Goal: Task Accomplishment & Management: Manage account settings

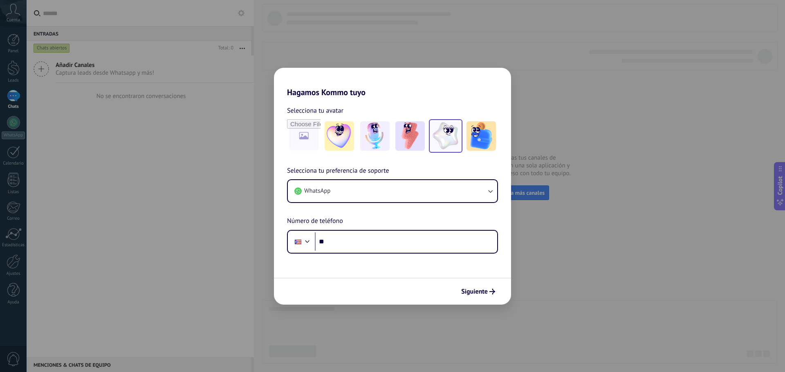
click at [453, 145] on img at bounding box center [445, 135] width 29 height 29
click at [297, 140] on input "file" at bounding box center [304, 136] width 32 height 32
type input "**********"
click at [305, 139] on img at bounding box center [303, 135] width 29 height 29
click at [310, 142] on img at bounding box center [303, 135] width 29 height 29
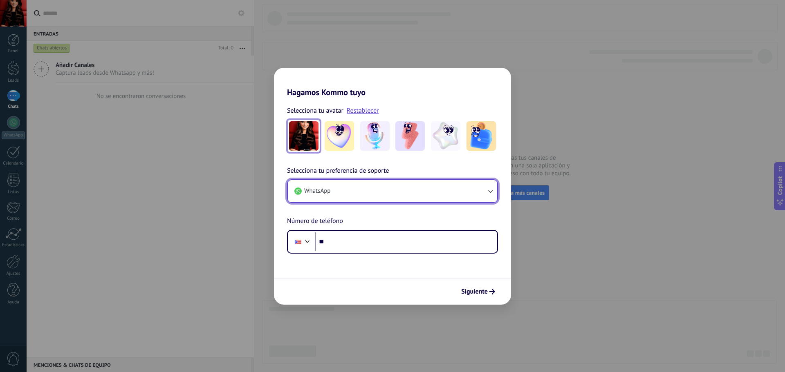
click at [491, 193] on icon "button" at bounding box center [490, 192] width 4 height 3
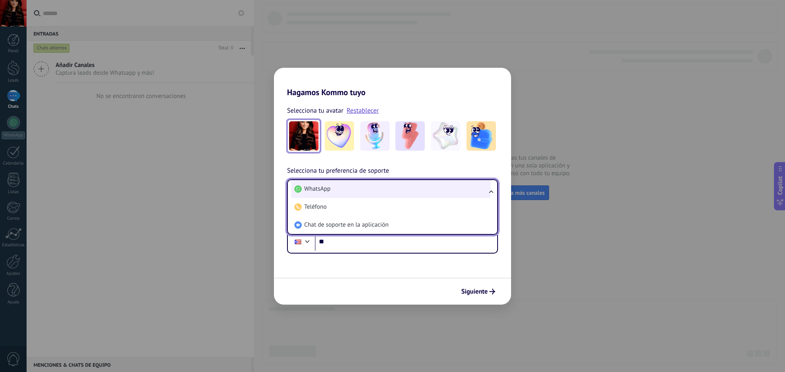
click at [350, 191] on li "WhatsApp" at bounding box center [391, 189] width 200 height 18
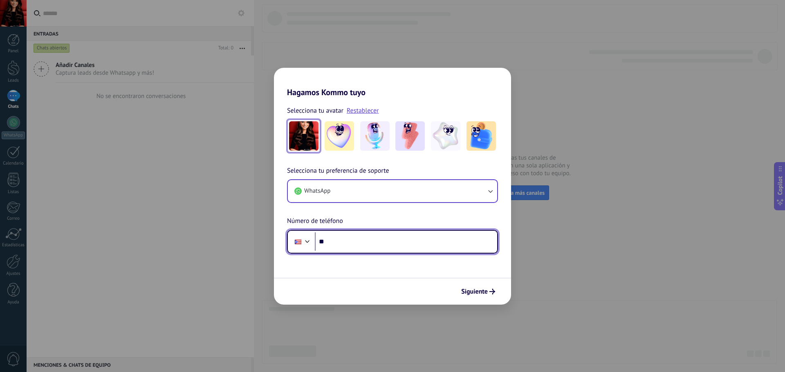
click at [359, 242] on input "**" at bounding box center [406, 242] width 182 height 19
click at [368, 243] on input "**********" at bounding box center [406, 242] width 182 height 19
type input "**********"
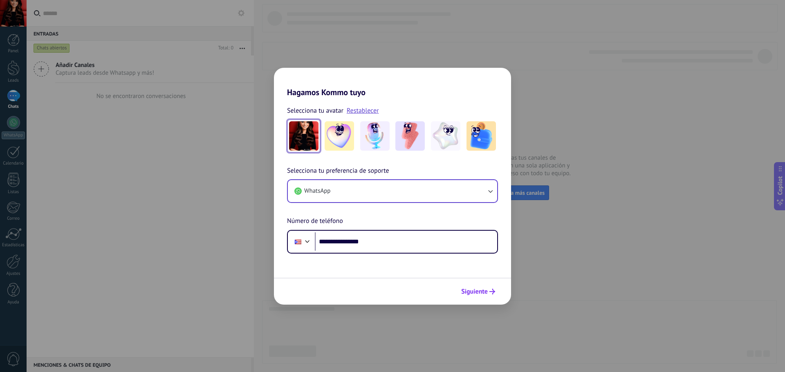
click at [474, 291] on span "Siguiente" at bounding box center [474, 292] width 27 height 6
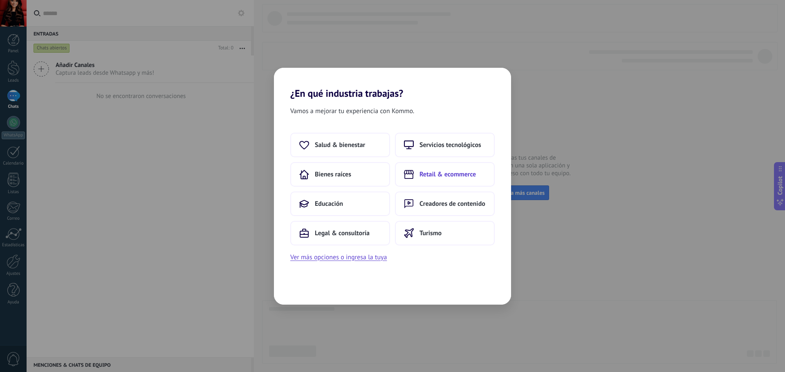
click at [419, 176] on button "Retail & ecommerce" at bounding box center [445, 174] width 100 height 25
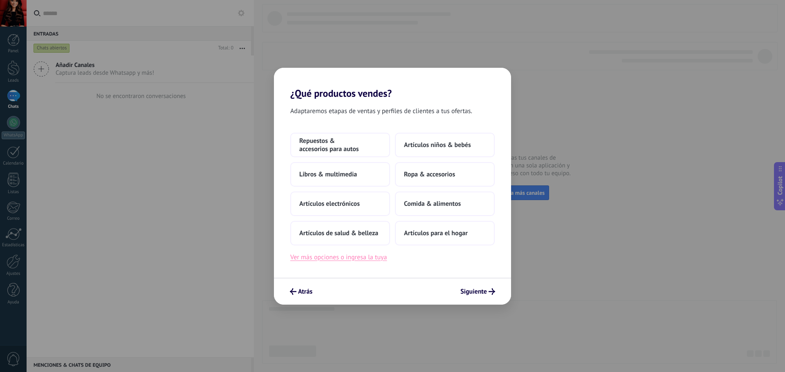
click at [383, 258] on button "Ver más opciones o ingresa la tuya" at bounding box center [338, 257] width 96 height 11
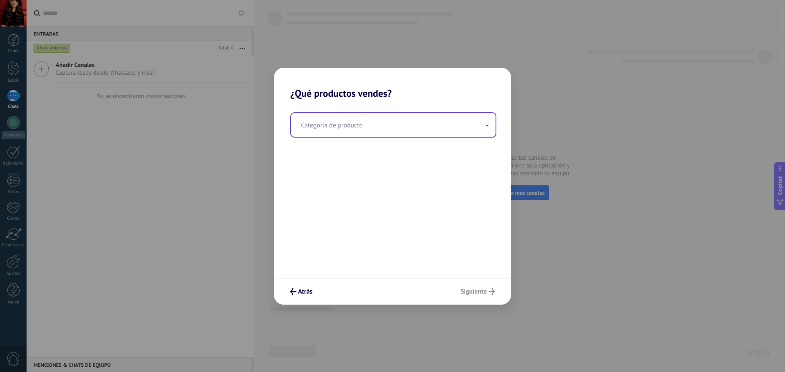
click at [486, 129] on input "text" at bounding box center [393, 125] width 204 height 24
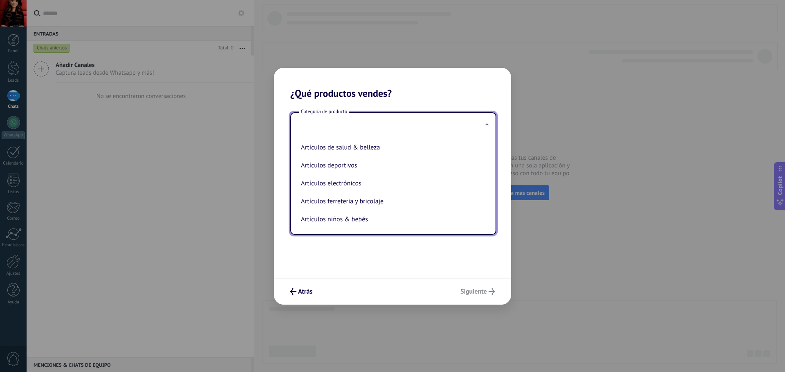
click at [485, 123] on icon at bounding box center [486, 124] width 3 height 2
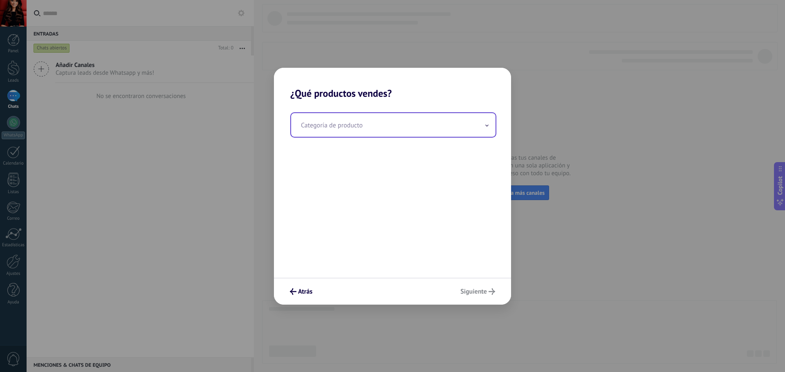
click at [430, 126] on input "text" at bounding box center [393, 125] width 204 height 24
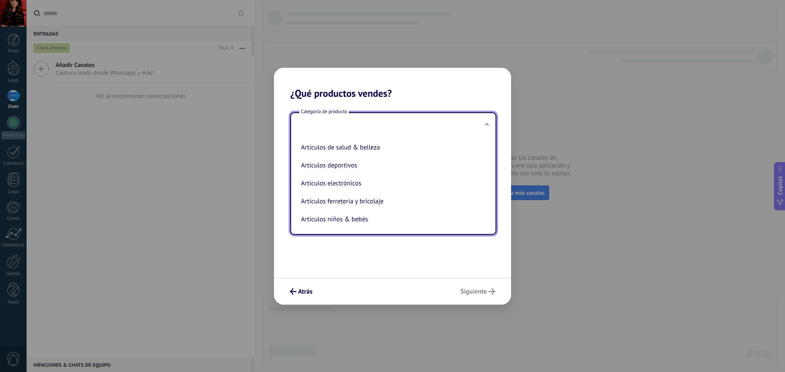
type input "*"
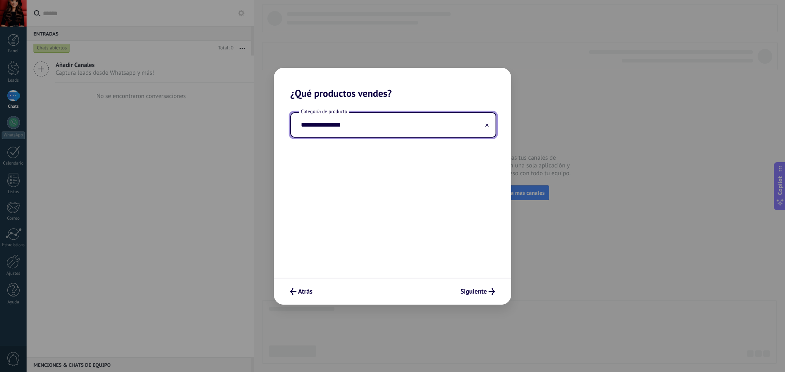
type input "**********"
click at [457, 292] on button "Siguiente" at bounding box center [478, 292] width 42 height 14
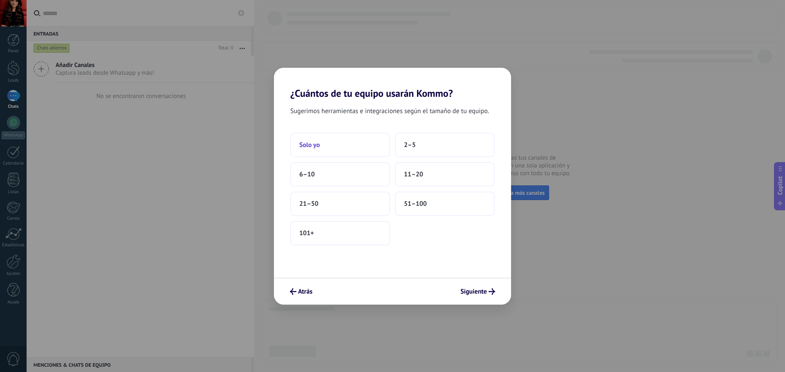
click at [373, 143] on button "Solo yo" at bounding box center [340, 145] width 100 height 25
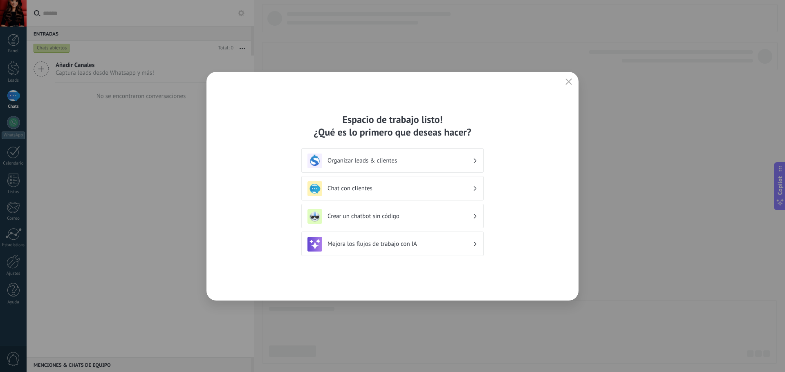
click at [421, 166] on div "Organizar leads & clientes" at bounding box center [392, 161] width 170 height 15
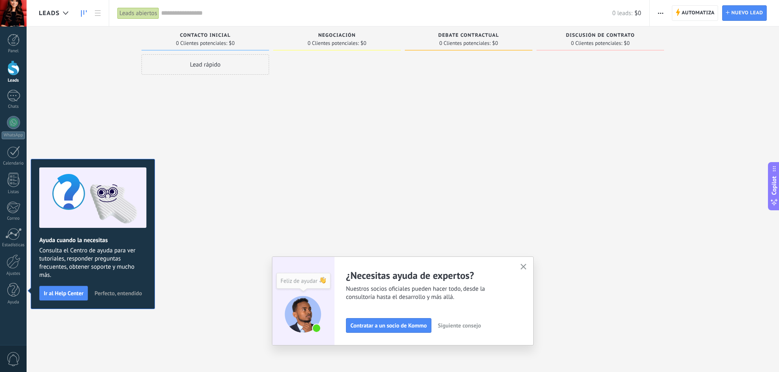
click at [527, 268] on icon "button" at bounding box center [523, 267] width 6 height 6
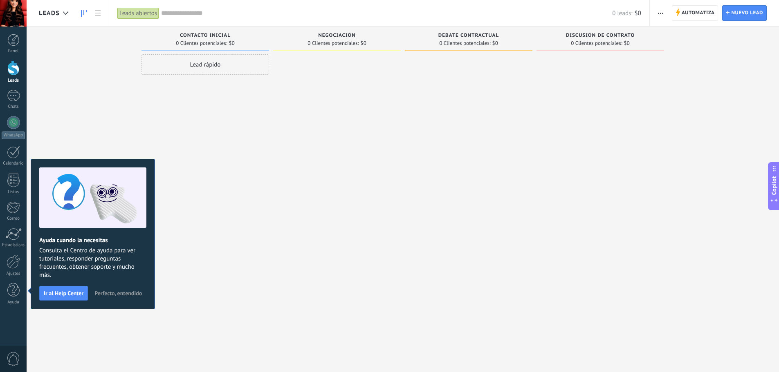
click at [234, 188] on div "Lead rápido" at bounding box center [205, 187] width 128 height 266
click at [130, 294] on span "Perfecto, entendido" at bounding box center [117, 294] width 47 height 6
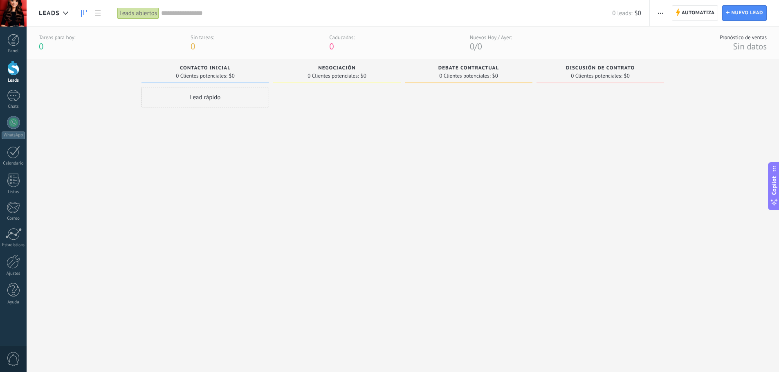
click at [11, 13] on div at bounding box center [13, 13] width 27 height 27
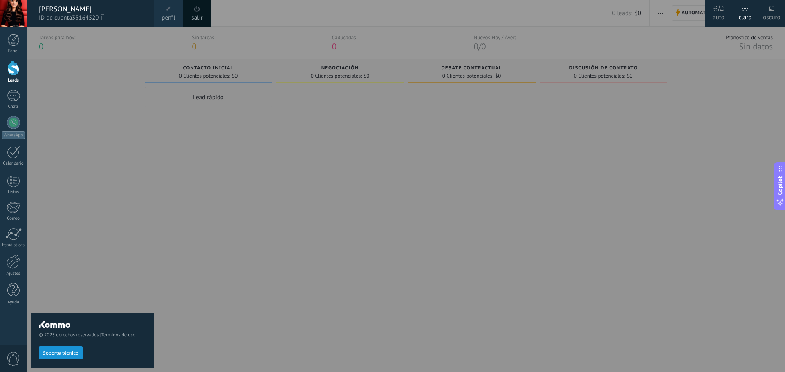
click at [166, 18] on span "perfil" at bounding box center [167, 17] width 13 height 9
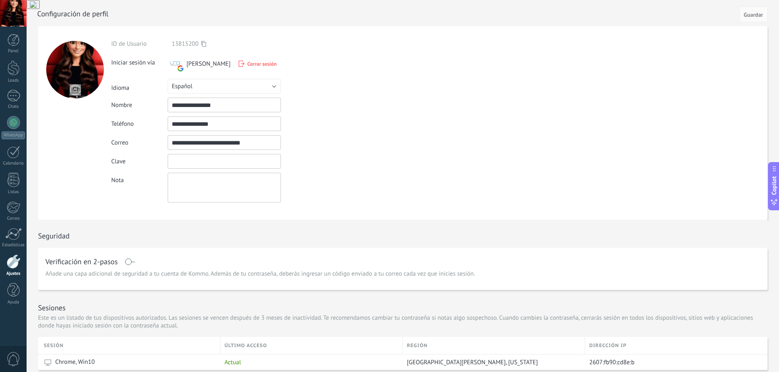
click at [246, 163] on input "textbox" at bounding box center [224, 161] width 113 height 15
click at [353, 156] on div "Clave" at bounding box center [243, 161] width 264 height 15
click at [269, 166] on input "textbox" at bounding box center [224, 161] width 113 height 15
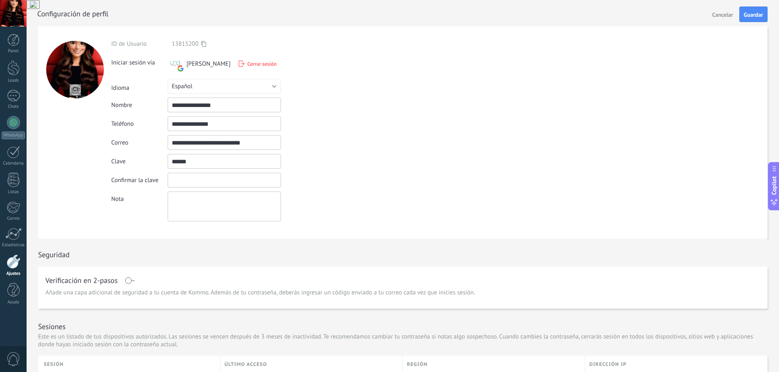
click at [271, 181] on input "textbox" at bounding box center [224, 180] width 113 height 15
click at [260, 164] on input "textbox" at bounding box center [224, 161] width 113 height 15
type input "*"
click at [238, 183] on input "textbox" at bounding box center [224, 180] width 113 height 15
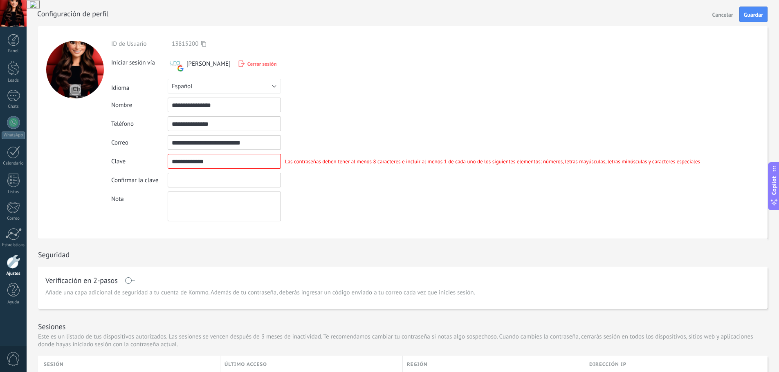
click at [207, 163] on input "textbox" at bounding box center [224, 161] width 113 height 15
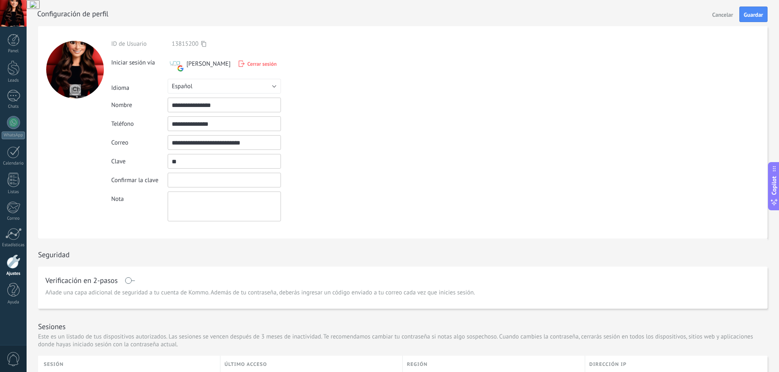
type input "*"
type input "**********"
click at [180, 177] on input "textbox" at bounding box center [224, 180] width 113 height 15
type input "*"
type input "**********"
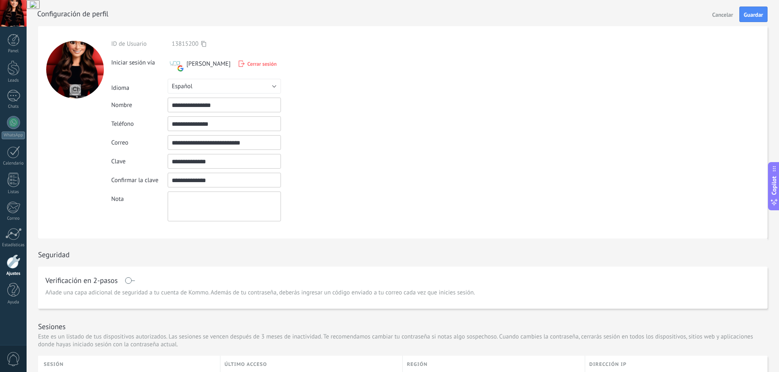
click at [218, 204] on textarea at bounding box center [224, 207] width 113 height 30
click at [316, 195] on div "Nota" at bounding box center [407, 207] width 593 height 30
click at [742, 18] on button "Guardar" at bounding box center [753, 15] width 28 height 16
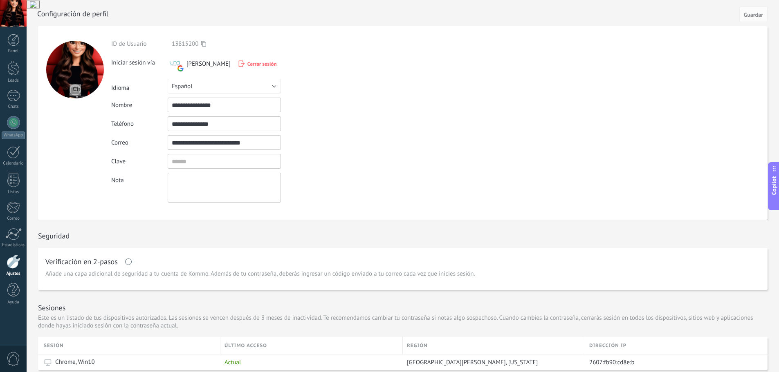
click at [129, 263] on span at bounding box center [130, 262] width 10 height 7
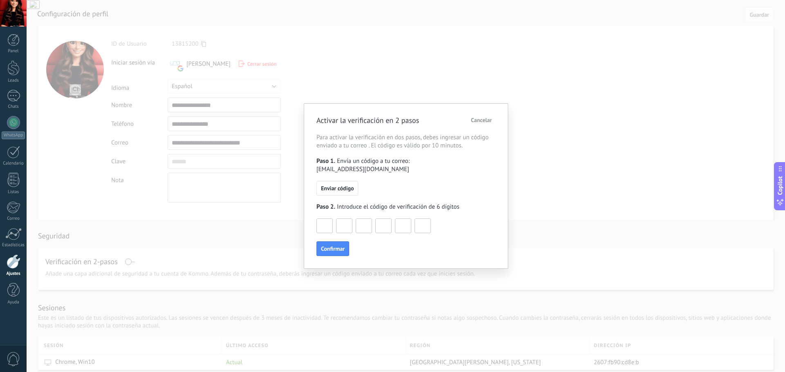
click at [328, 228] on input at bounding box center [325, 225] width 16 height 13
click at [352, 191] on span "Enviar código" at bounding box center [337, 189] width 33 height 6
click at [327, 226] on input at bounding box center [325, 225] width 16 height 13
type input "*"
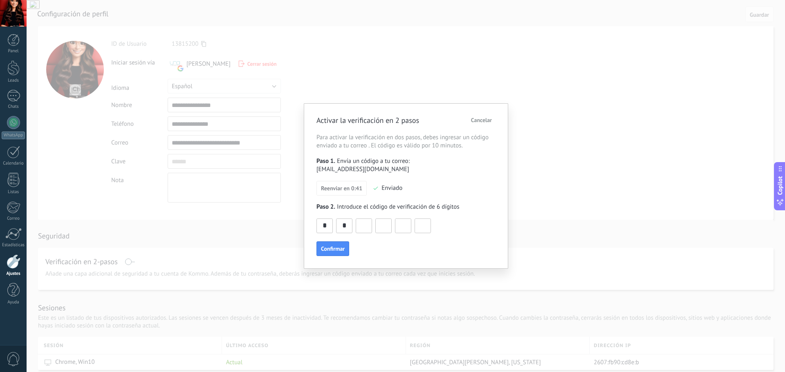
type input "*"
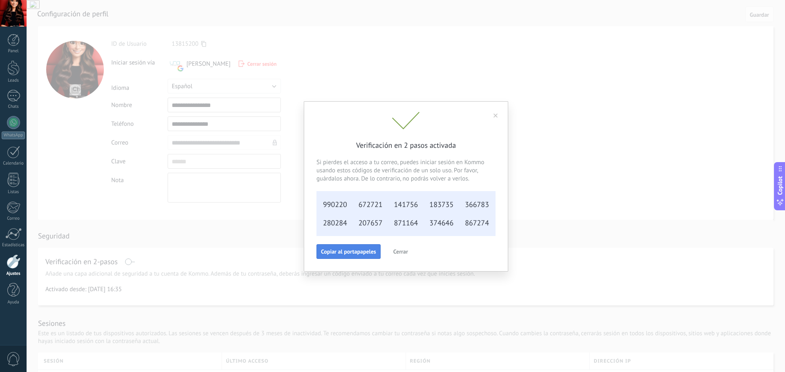
click at [372, 255] on span "Copiar al portapapeles" at bounding box center [348, 252] width 55 height 6
click at [400, 251] on span "Cerrar" at bounding box center [400, 252] width 15 height 6
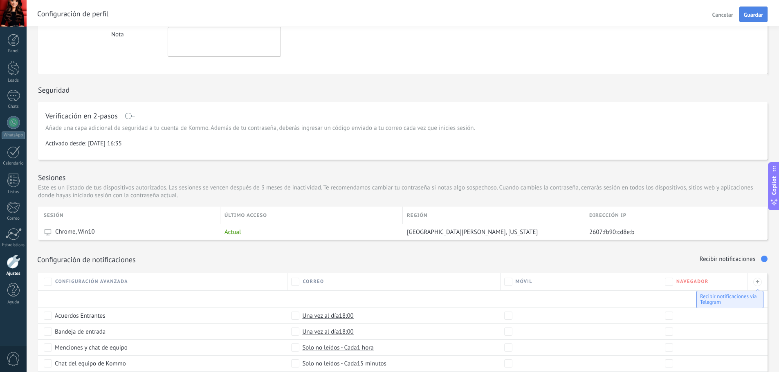
scroll to position [131, 0]
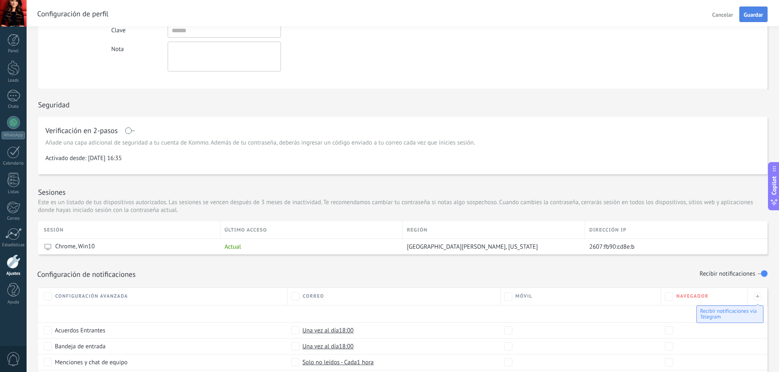
click at [755, 15] on span "Guardar" at bounding box center [753, 15] width 19 height 6
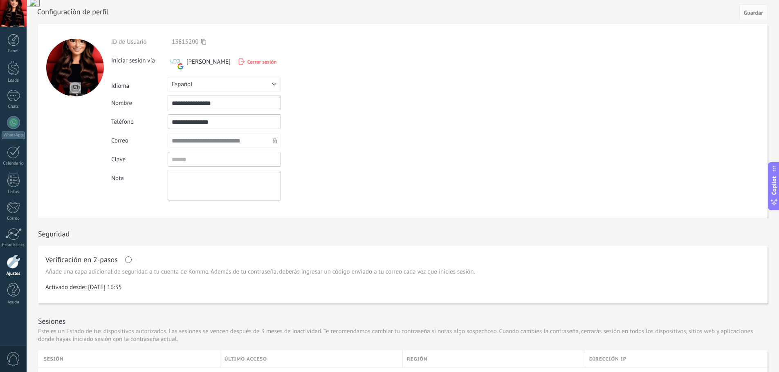
scroll to position [0, 0]
click at [18, 45] on div at bounding box center [13, 40] width 12 height 12
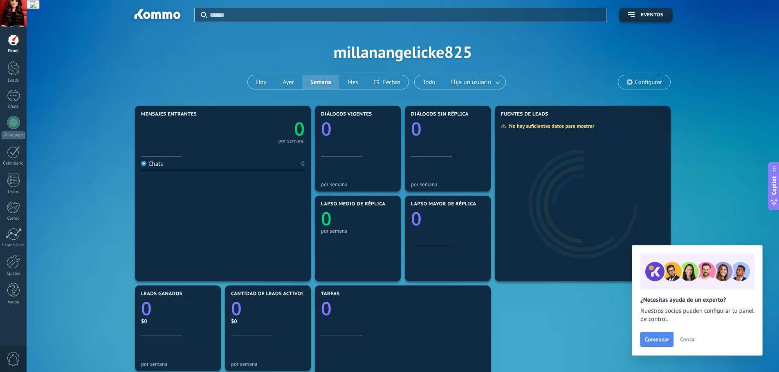
click at [19, 17] on div at bounding box center [13, 13] width 27 height 27
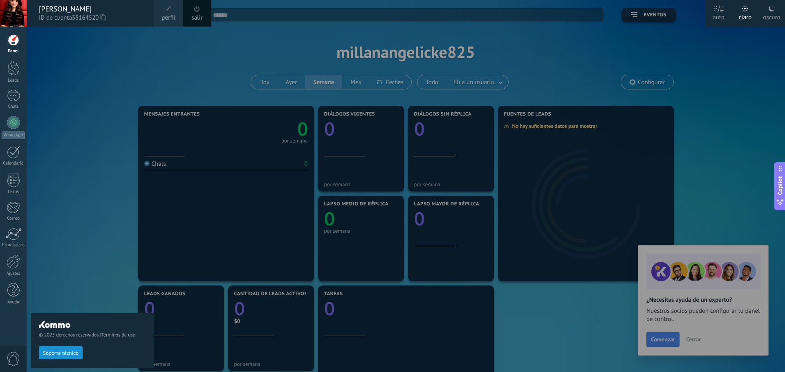
click at [41, 80] on div "© 2025 derechos reservados | Términos de uso Soporte técnico" at bounding box center [92, 200] width 123 height 346
click at [171, 80] on div at bounding box center [419, 186] width 785 height 372
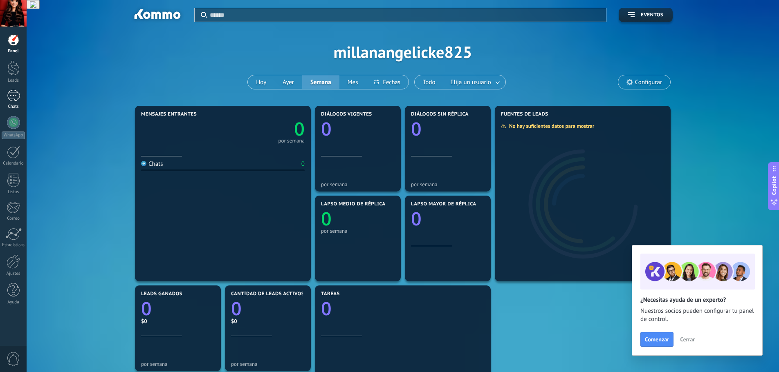
click at [17, 96] on div at bounding box center [13, 96] width 13 height 12
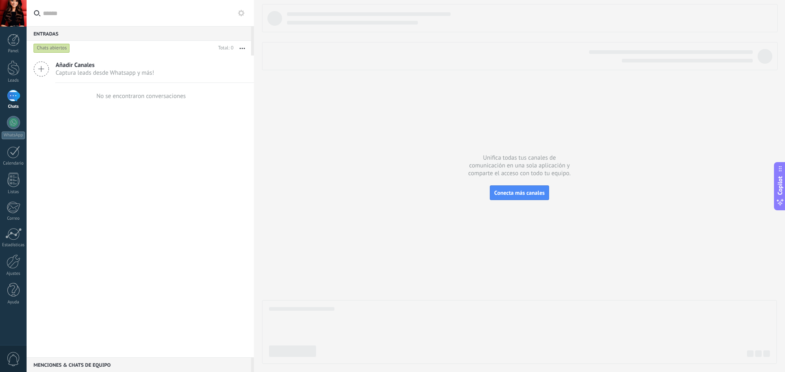
click at [38, 70] on icon at bounding box center [42, 69] width 16 height 16
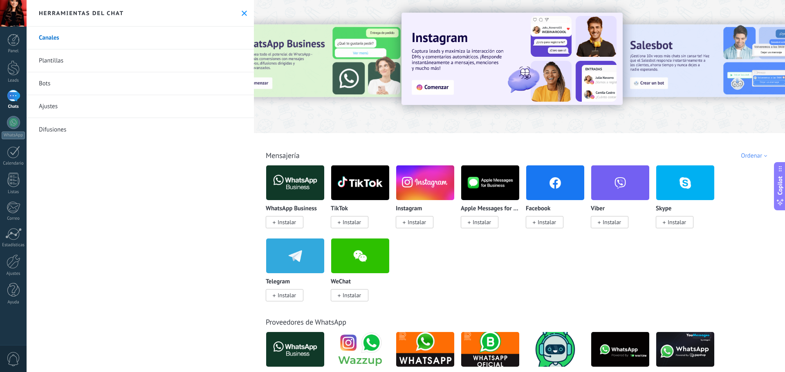
click at [296, 177] on img at bounding box center [295, 183] width 58 height 40
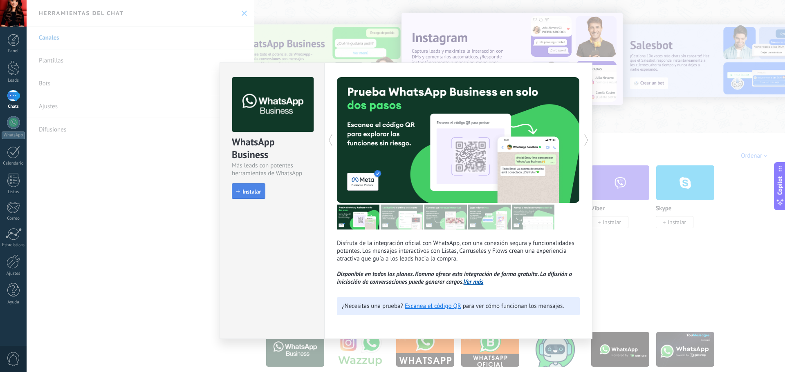
click at [262, 193] on button "Instalar" at bounding box center [249, 192] width 34 height 16
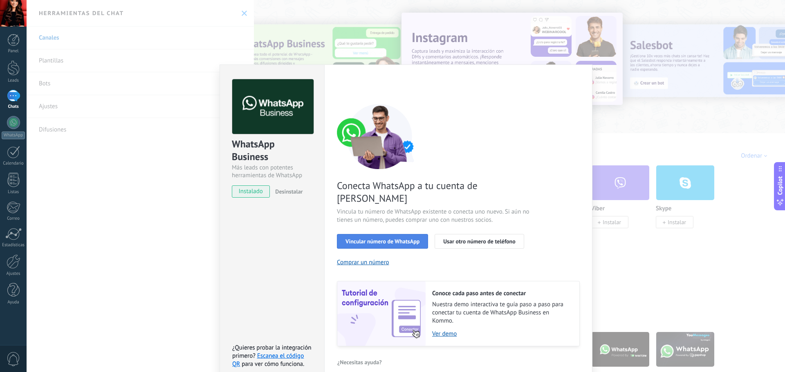
click at [367, 239] on span "Vincular número de WhatsApp" at bounding box center [382, 242] width 74 height 6
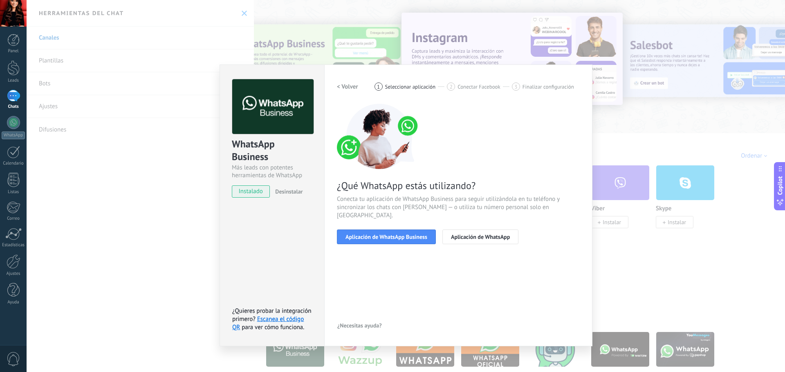
click at [367, 234] on span "Aplicación de WhatsApp Business" at bounding box center [386, 237] width 82 height 6
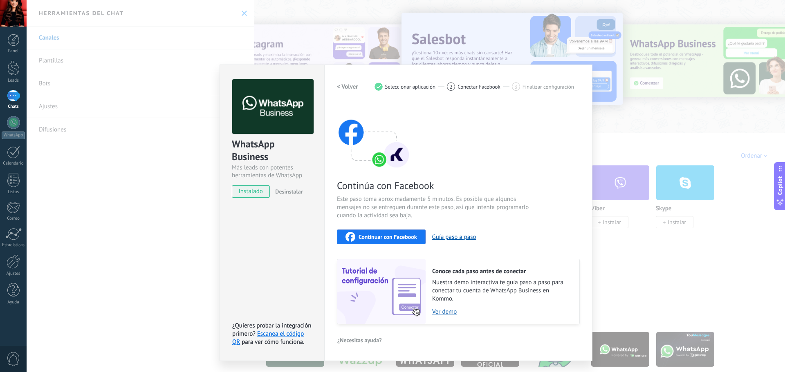
click at [405, 235] on span "Continuar con Facebook" at bounding box center [388, 237] width 58 height 6
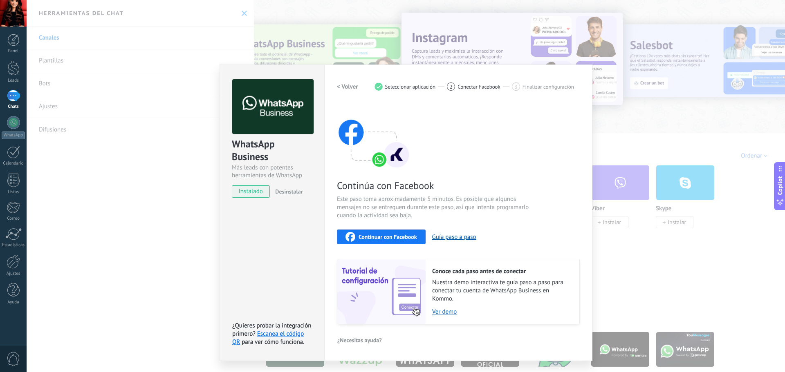
click at [634, 267] on div "WhatsApp Business Más leads con potentes herramientas de WhatsApp instalado Des…" at bounding box center [406, 186] width 758 height 372
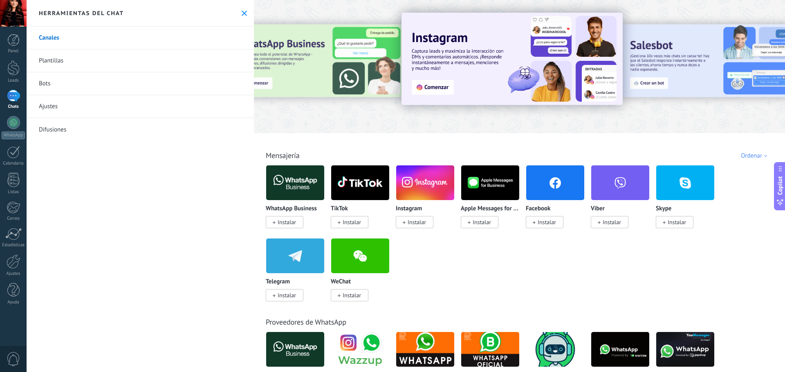
click at [294, 187] on img at bounding box center [295, 183] width 58 height 40
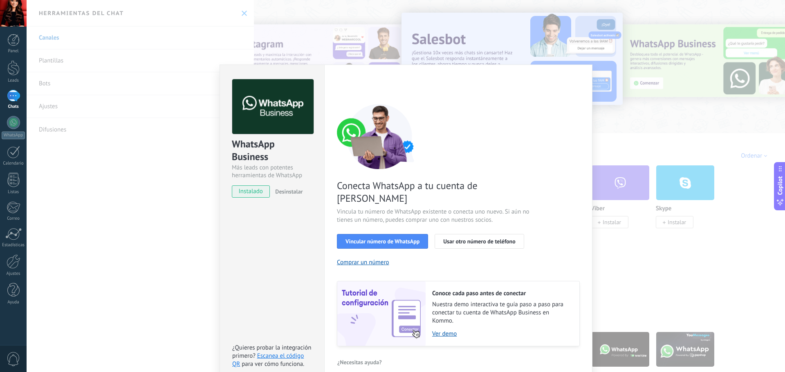
click at [179, 220] on div "WhatsApp Business Más leads con potentes herramientas de WhatsApp instalado Des…" at bounding box center [406, 186] width 758 height 372
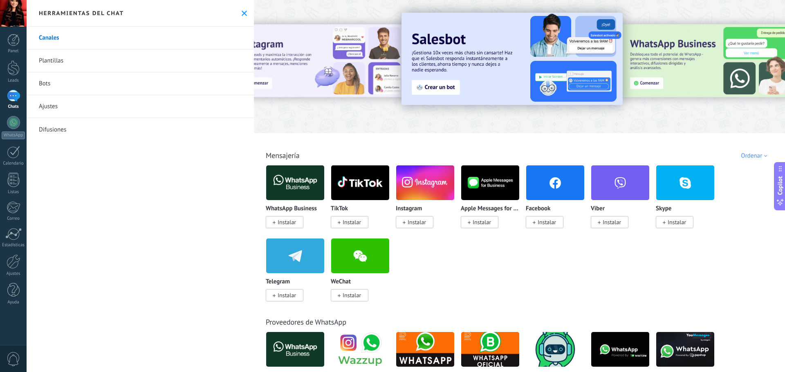
click at [87, 63] on link "Plantillas" at bounding box center [140, 60] width 227 height 23
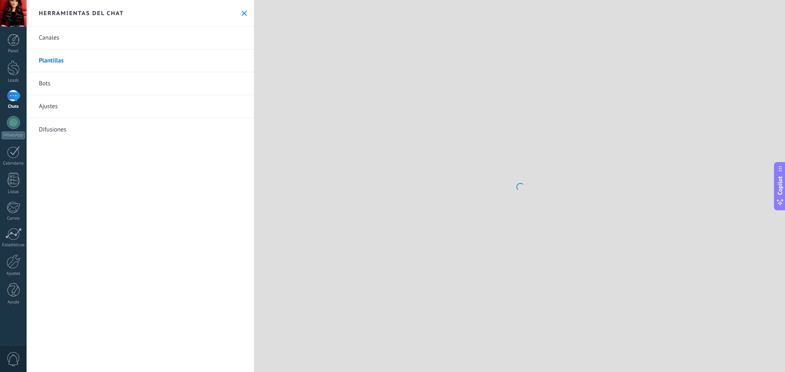
click at [63, 62] on link "Plantillas" at bounding box center [140, 60] width 227 height 23
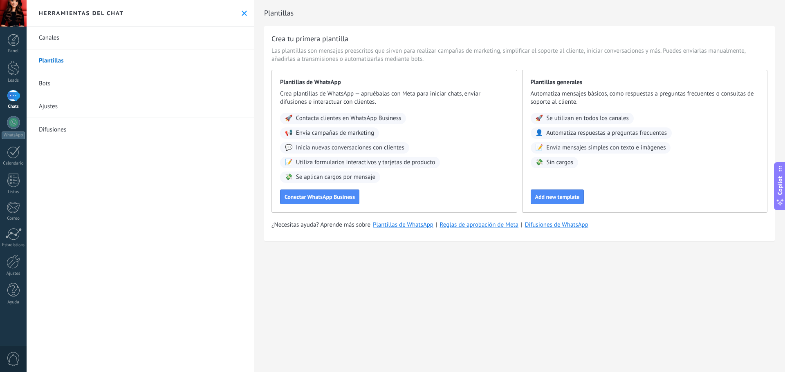
click at [15, 12] on div at bounding box center [13, 13] width 27 height 27
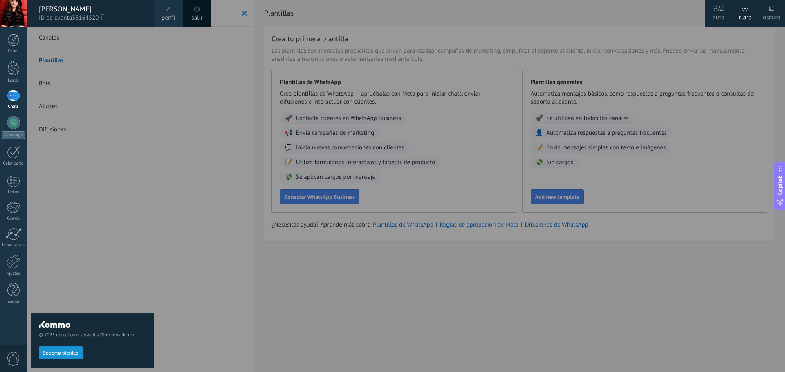
click at [128, 179] on div "© 2025 derechos reservados | Términos de uso Soporte técnico" at bounding box center [92, 200] width 123 height 346
click at [746, 15] on div "claro" at bounding box center [745, 15] width 13 height 21
click at [26, 16] on div at bounding box center [13, 13] width 27 height 27
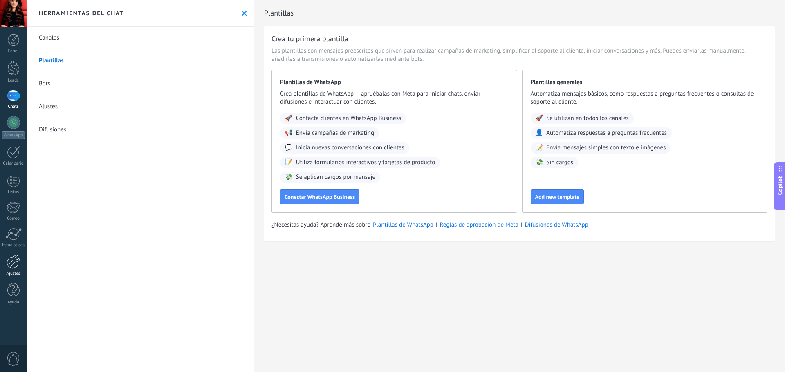
click at [16, 260] on div at bounding box center [14, 262] width 14 height 14
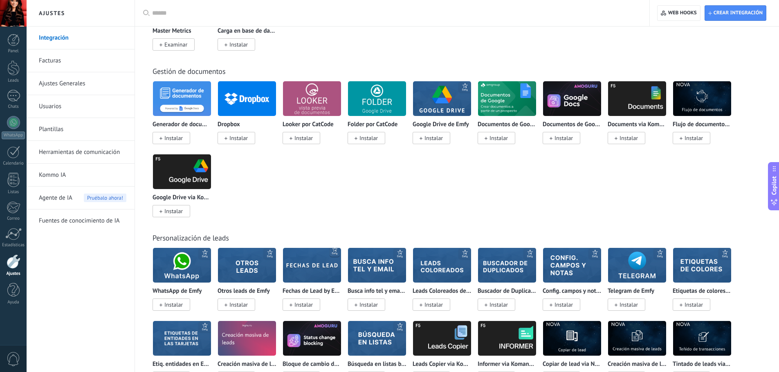
scroll to position [2085, 0]
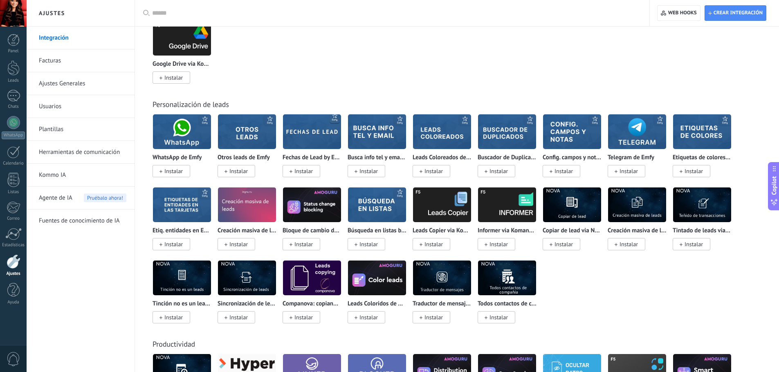
click at [82, 81] on link "Ajustes Generales" at bounding box center [82, 83] width 87 height 23
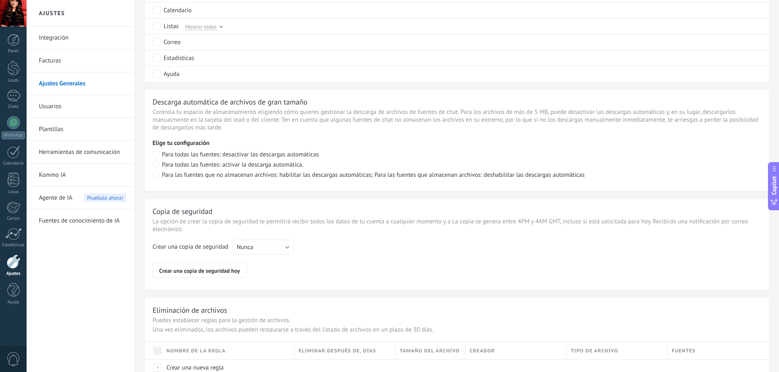
scroll to position [520, 0]
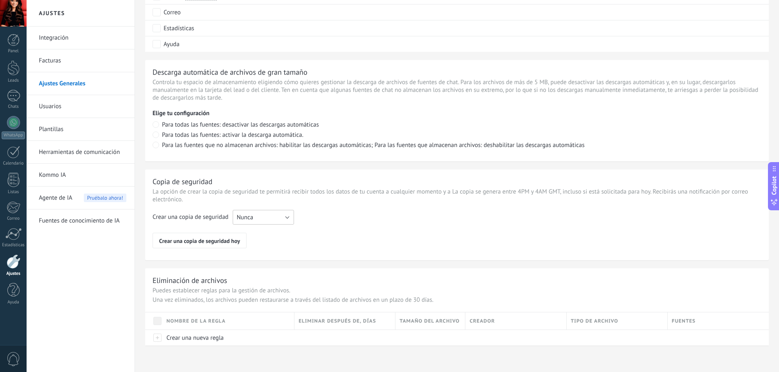
click at [291, 222] on button "Nunca" at bounding box center [263, 217] width 61 height 15
click at [265, 231] on span "Cada semana" at bounding box center [259, 232] width 63 height 8
click at [745, 15] on span "Guardar" at bounding box center [754, 13] width 19 height 6
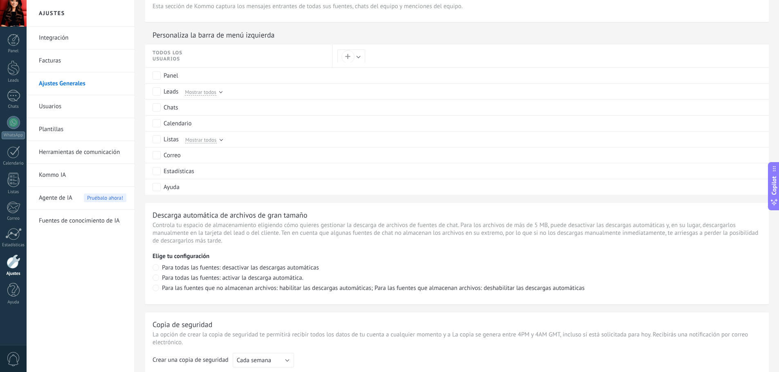
scroll to position [357, 0]
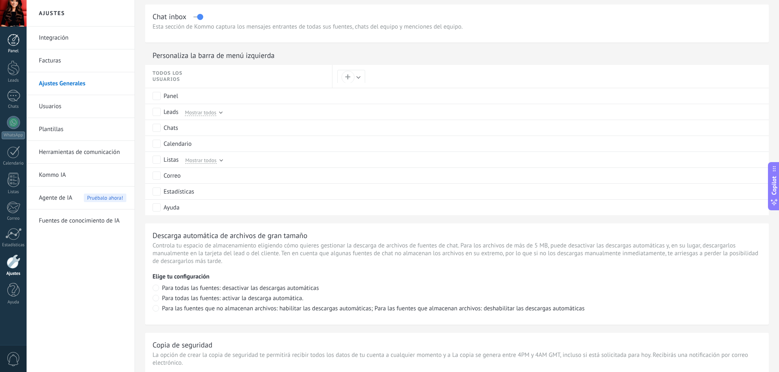
click at [13, 44] on div at bounding box center [13, 40] width 12 height 12
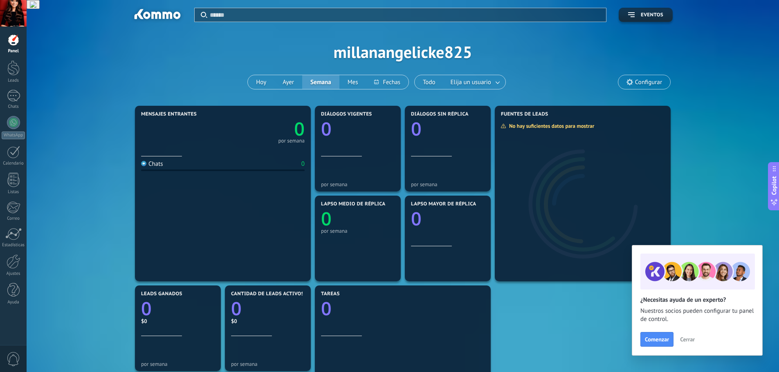
click at [645, 84] on span "Configurar" at bounding box center [648, 82] width 27 height 7
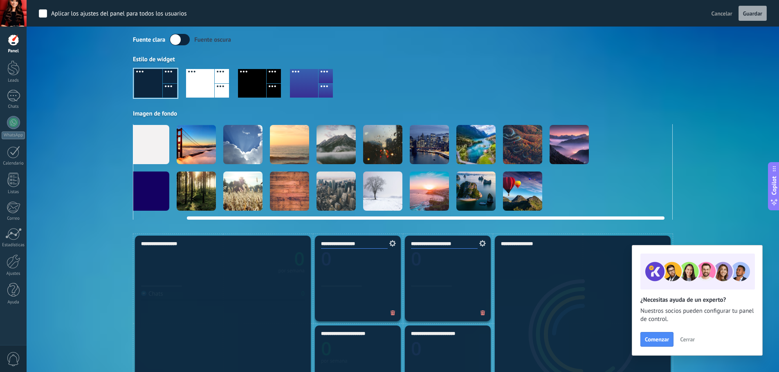
scroll to position [0, 63]
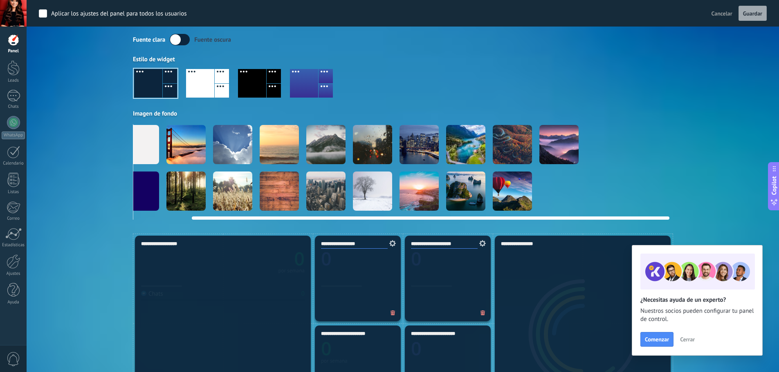
drag, startPoint x: 521, startPoint y: 217, endPoint x: 603, endPoint y: 217, distance: 81.4
click at [603, 217] on div at bounding box center [430, 218] width 477 height 3
drag, startPoint x: 548, startPoint y: 216, endPoint x: 446, endPoint y: 215, distance: 101.4
click at [448, 217] on div at bounding box center [402, 216] width 533 height 7
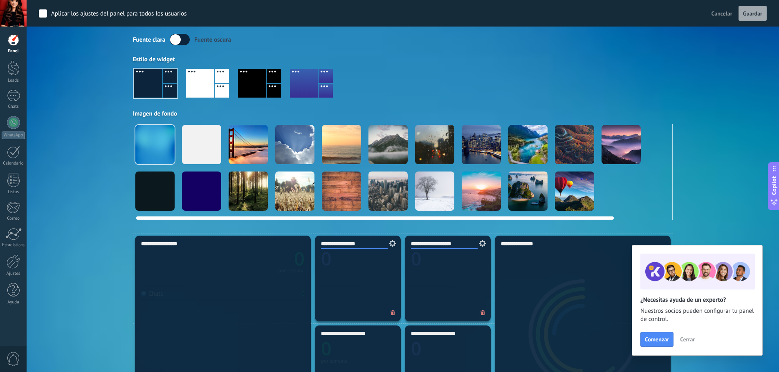
scroll to position [0, 0]
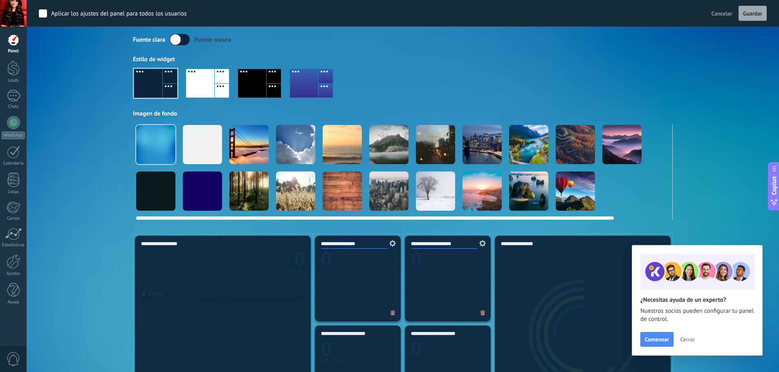
drag, startPoint x: 443, startPoint y: 219, endPoint x: 364, endPoint y: 220, distance: 78.9
click at [251, 192] on div at bounding box center [248, 191] width 39 height 39
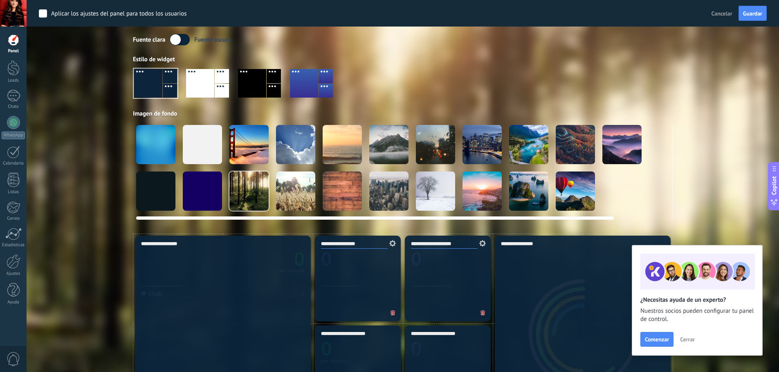
click at [394, 204] on div at bounding box center [388, 191] width 39 height 39
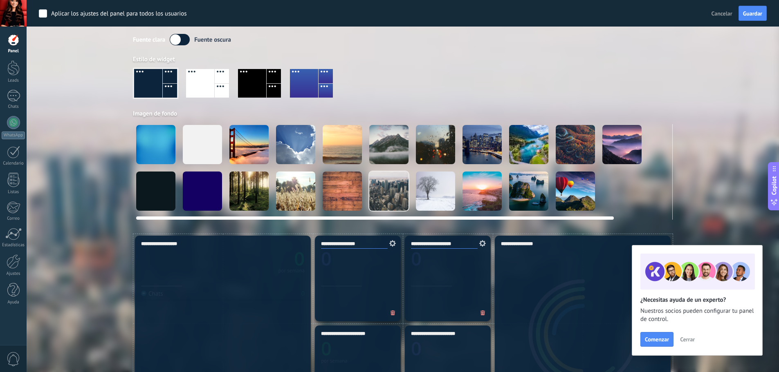
click at [476, 202] on div at bounding box center [481, 191] width 39 height 39
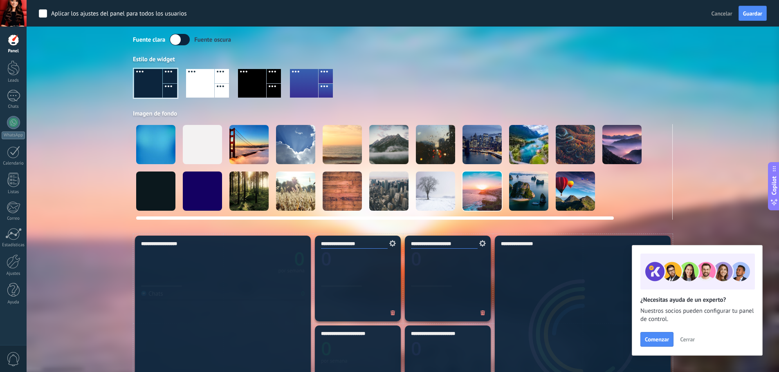
click at [263, 188] on div at bounding box center [248, 191] width 39 height 39
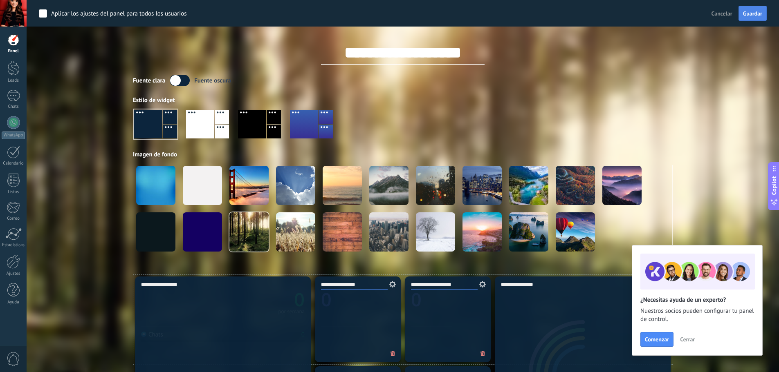
click at [743, 18] on button "Guardar" at bounding box center [752, 14] width 28 height 16
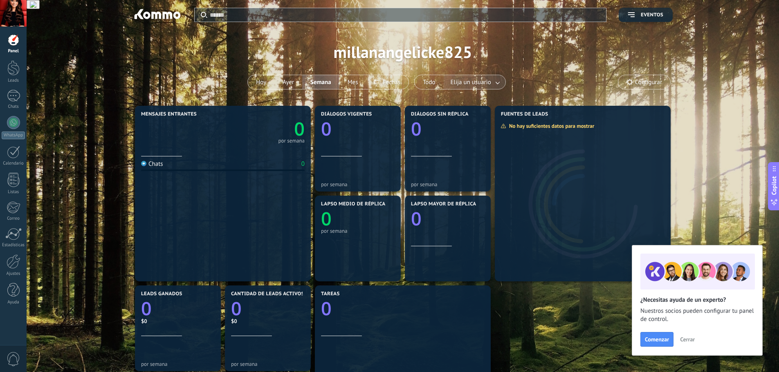
click at [494, 82] on link at bounding box center [498, 82] width 15 height 13
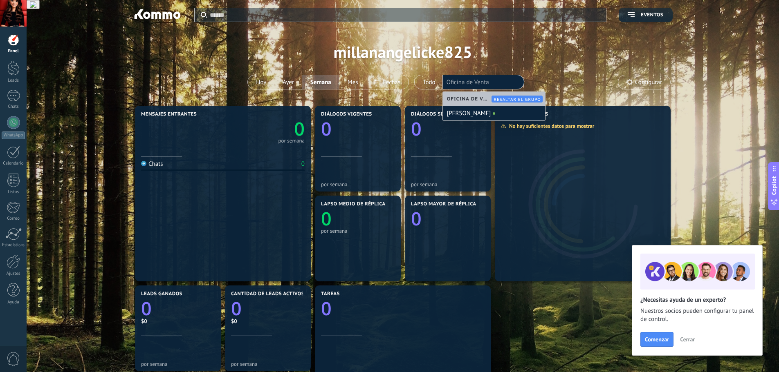
click at [494, 82] on li "Oficina de Venta" at bounding box center [483, 81] width 74 height 11
click at [565, 67] on div "Aplicar Eventos millanangelicke825 [PERSON_NAME] Semana Mes Todo Elija un usuar…" at bounding box center [403, 52] width 728 height 104
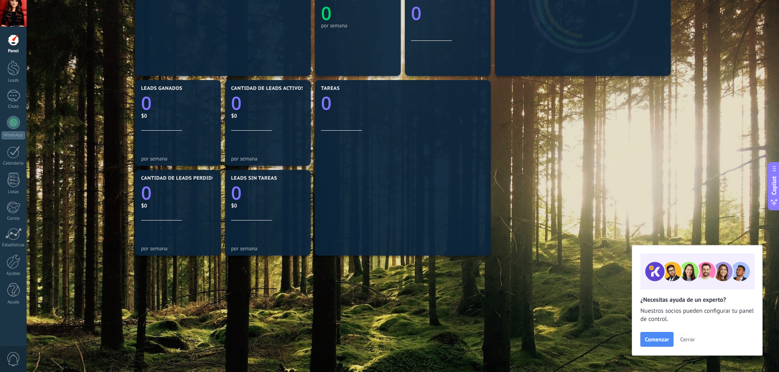
scroll to position [206, 0]
click at [13, 260] on div at bounding box center [14, 262] width 14 height 14
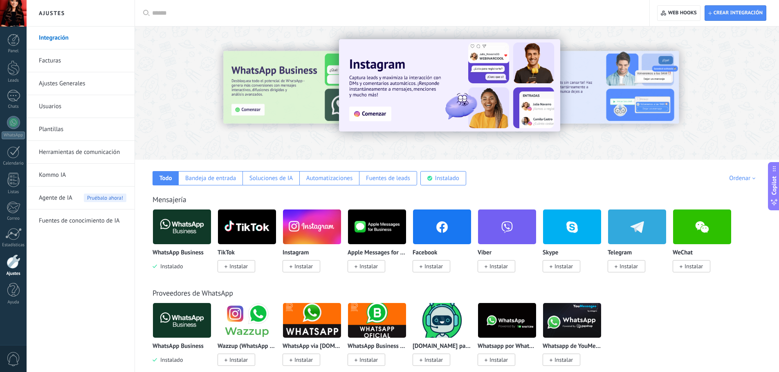
click at [158, 40] on div at bounding box center [457, 90] width 644 height 117
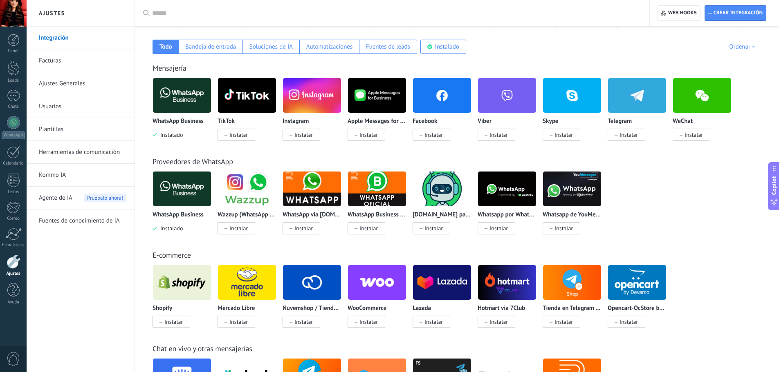
scroll to position [164, 0]
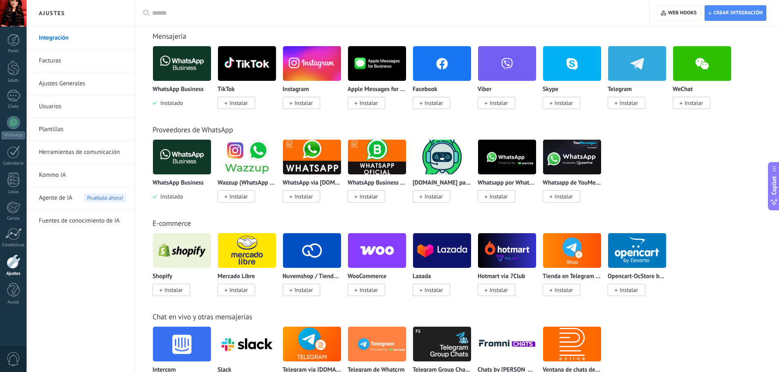
click at [19, 356] on span "0" at bounding box center [14, 359] width 14 height 14
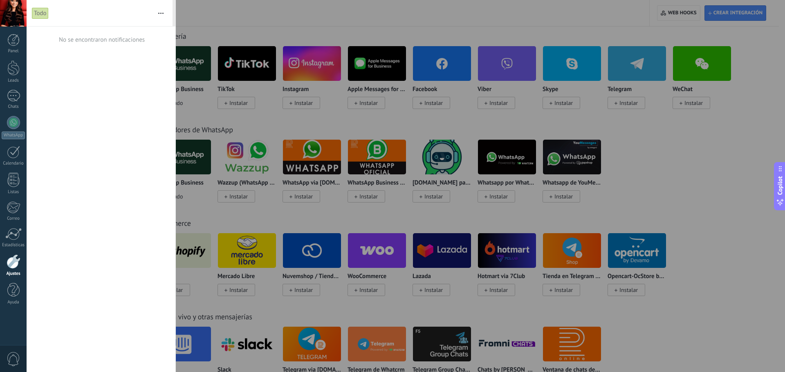
click at [196, 24] on div at bounding box center [392, 186] width 785 height 372
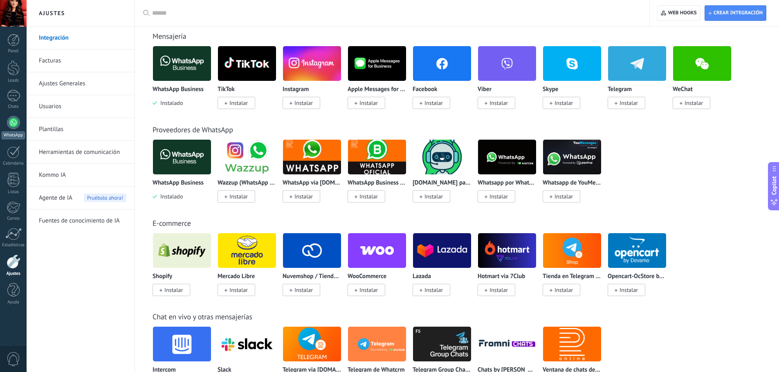
click at [20, 128] on link "WhatsApp" at bounding box center [13, 127] width 27 height 23
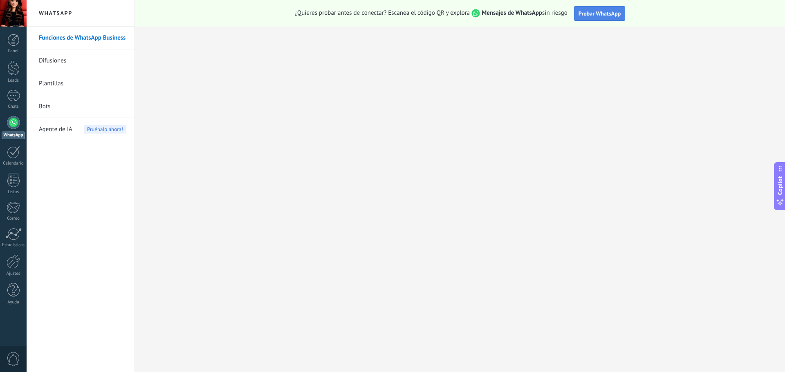
click at [594, 17] on span "Probar WhatsApp" at bounding box center [599, 13] width 43 height 7
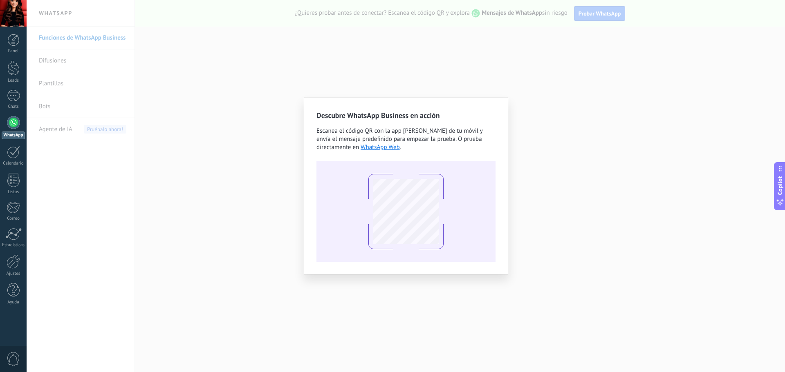
click at [535, 96] on div "Descubre WhatsApp Business en acción Escanea el código QR con la app [PERSON_NA…" at bounding box center [406, 186] width 758 height 372
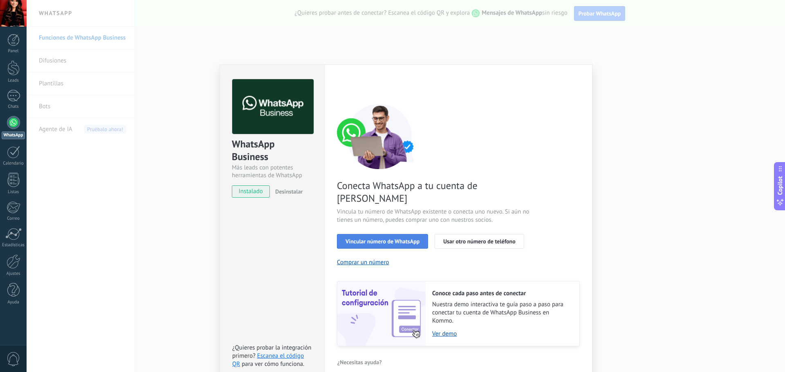
click at [397, 239] on span "Vincular número de WhatsApp" at bounding box center [382, 242] width 74 height 6
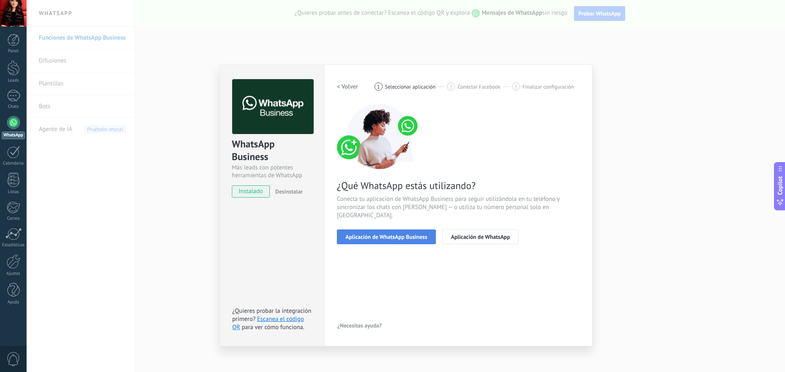
click at [417, 234] on span "Aplicación de WhatsApp Business" at bounding box center [386, 237] width 82 height 6
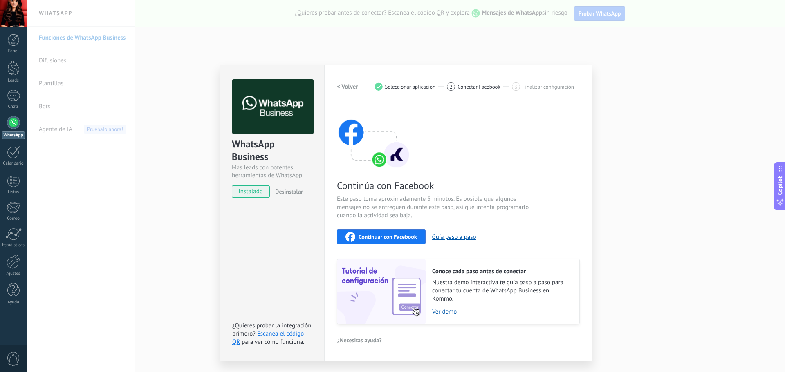
click at [417, 239] on button "Continuar con Facebook" at bounding box center [381, 237] width 89 height 15
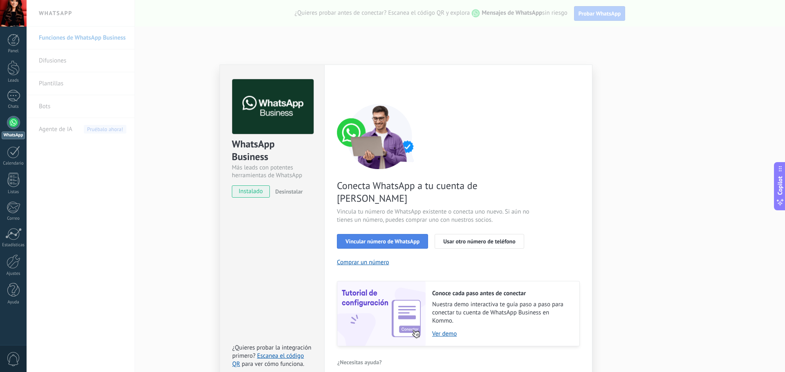
click at [403, 239] on span "Vincular número de WhatsApp" at bounding box center [382, 242] width 74 height 6
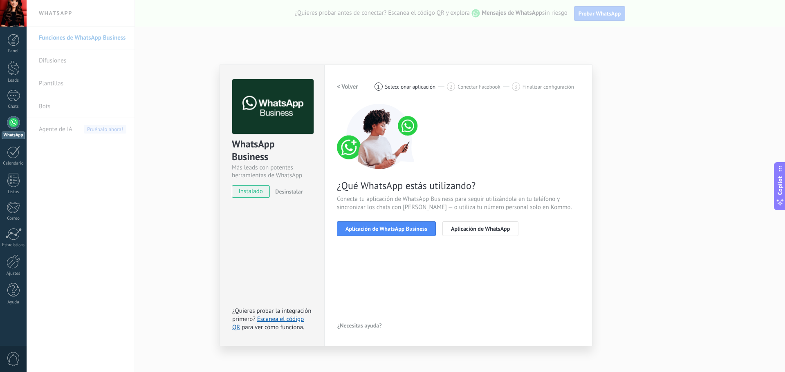
click at [403, 230] on span "Aplicación de WhatsApp Business" at bounding box center [386, 229] width 82 height 6
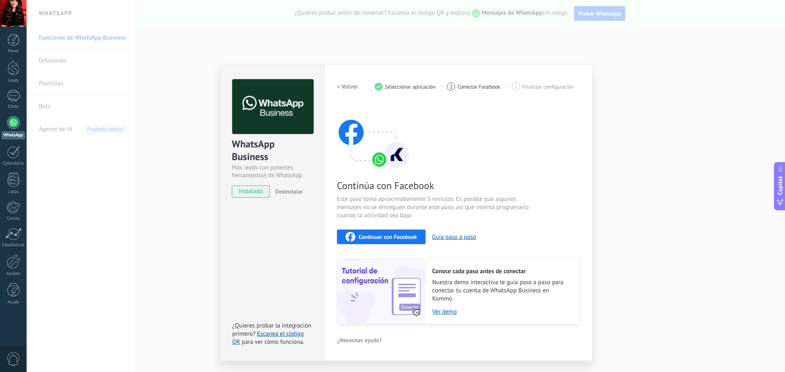
click at [402, 236] on span "Continuar con Facebook" at bounding box center [388, 237] width 58 height 6
click at [479, 151] on div "Continúa con Facebook Este paso toma aproximadamente 5 minutos. Es posible que …" at bounding box center [458, 214] width 243 height 221
click at [132, 31] on div "WhatsApp Business Más leads con potentes herramientas de WhatsApp instalado Des…" at bounding box center [406, 186] width 758 height 372
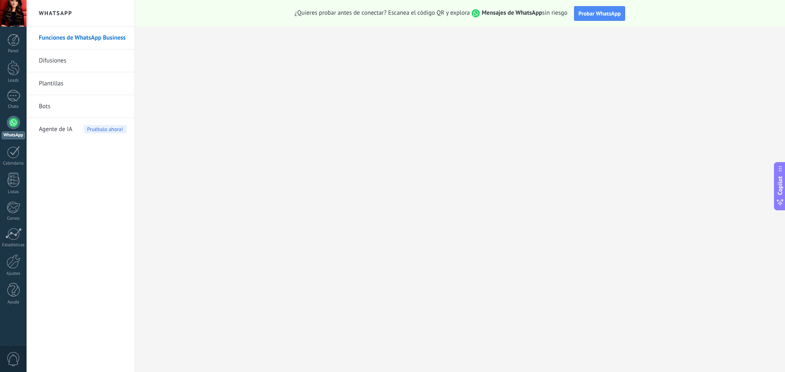
click at [22, 12] on div at bounding box center [13, 13] width 27 height 27
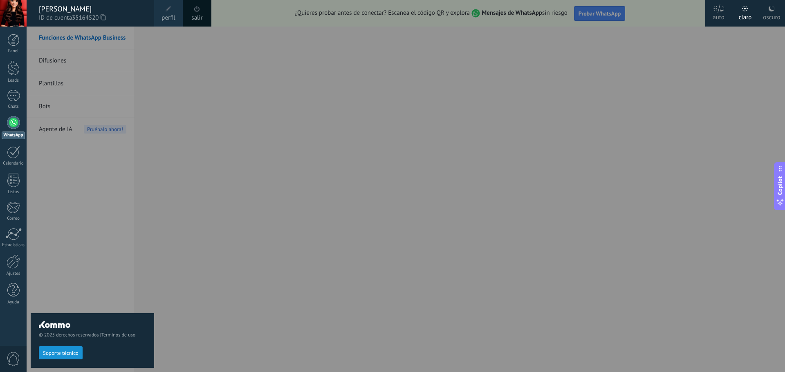
click at [16, 128] on div at bounding box center [13, 122] width 13 height 13
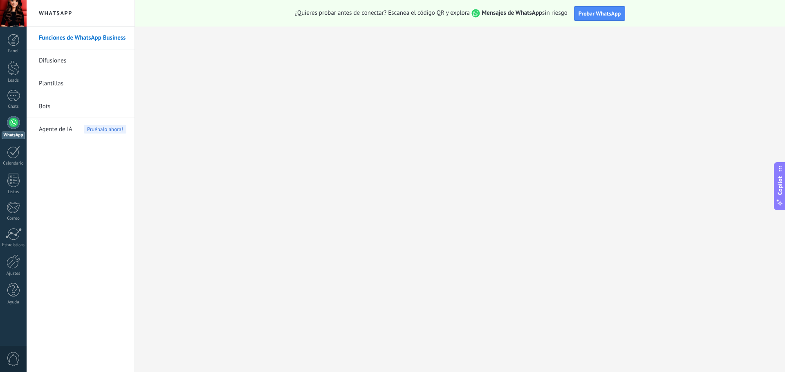
click at [16, 126] on div at bounding box center [13, 122] width 13 height 13
drag, startPoint x: 16, startPoint y: 126, endPoint x: 47, endPoint y: 120, distance: 32.1
click at [15, 126] on div at bounding box center [13, 122] width 13 height 13
click at [54, 64] on link "Difusiones" at bounding box center [82, 60] width 87 height 23
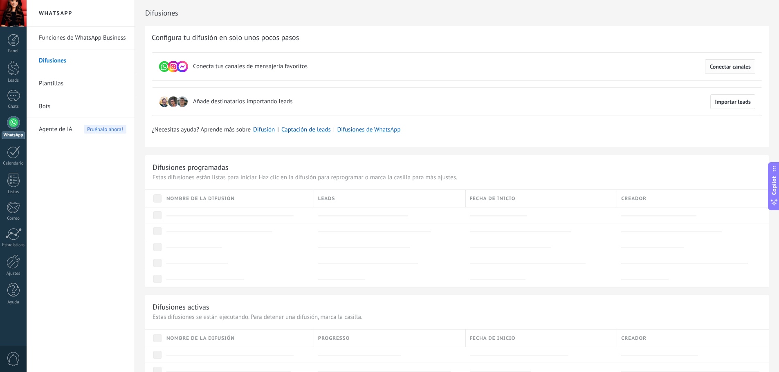
click at [710, 65] on span "Conectar canales" at bounding box center [729, 67] width 41 height 6
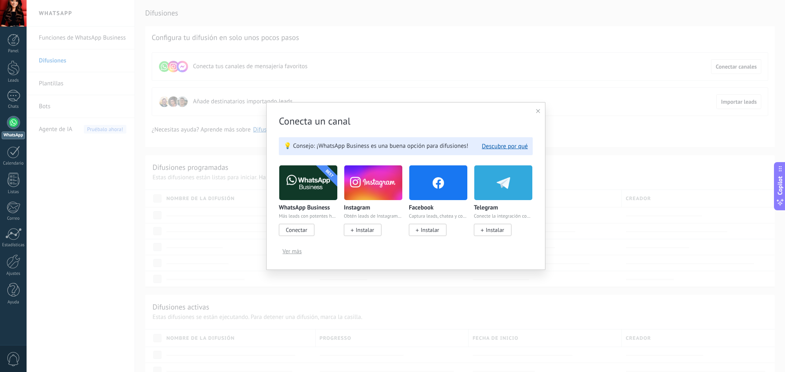
click at [297, 228] on span "Conectar" at bounding box center [296, 229] width 21 height 7
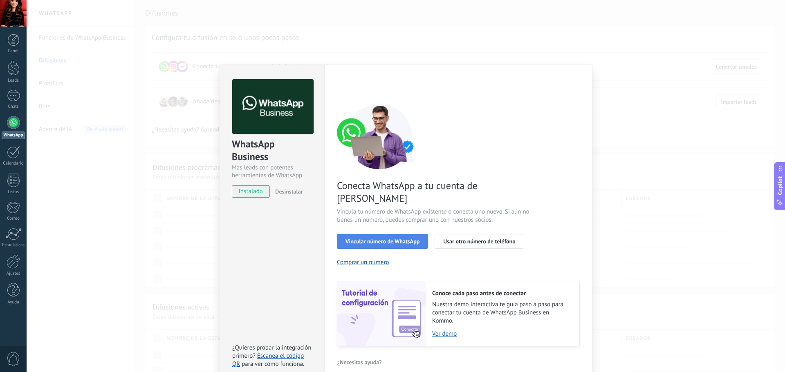
click at [357, 239] on span "Vincular número de WhatsApp" at bounding box center [382, 242] width 74 height 6
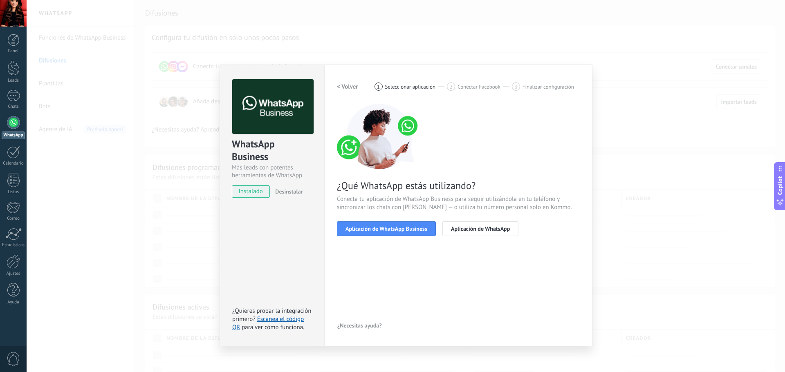
click at [357, 228] on span "Aplicación de WhatsApp Business" at bounding box center [386, 229] width 82 height 6
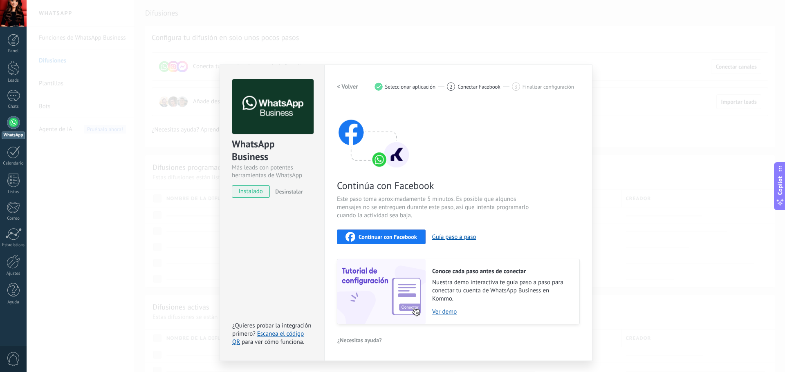
click at [375, 236] on span "Continuar con Facebook" at bounding box center [388, 237] width 58 height 6
click at [610, 74] on div "WhatsApp Business Más leads con potentes herramientas de WhatsApp instalado Des…" at bounding box center [406, 186] width 758 height 372
